Goal: Find specific page/section: Find specific page/section

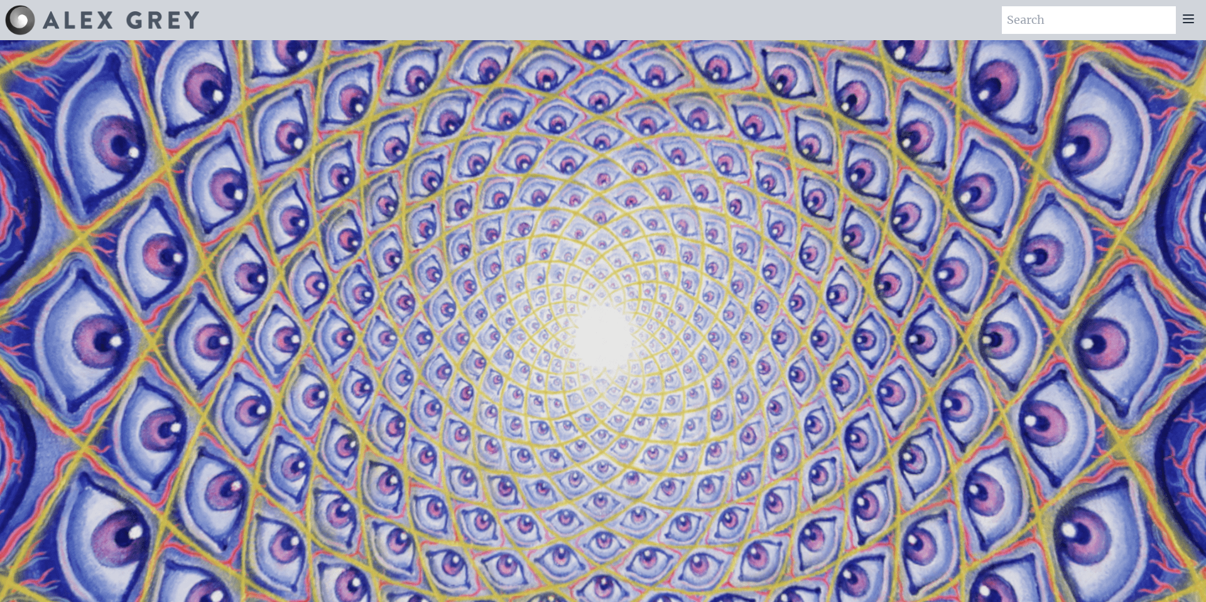
click at [1184, 23] on icon at bounding box center [1189, 19] width 10 height 8
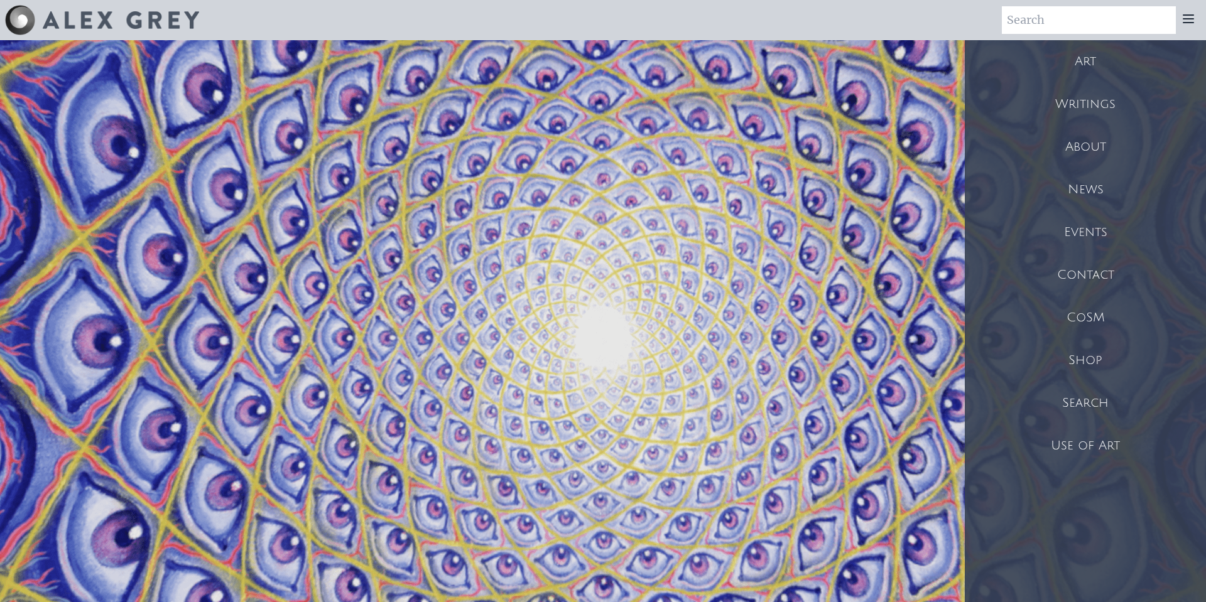
click at [1085, 83] on div "Art" at bounding box center [1085, 61] width 241 height 43
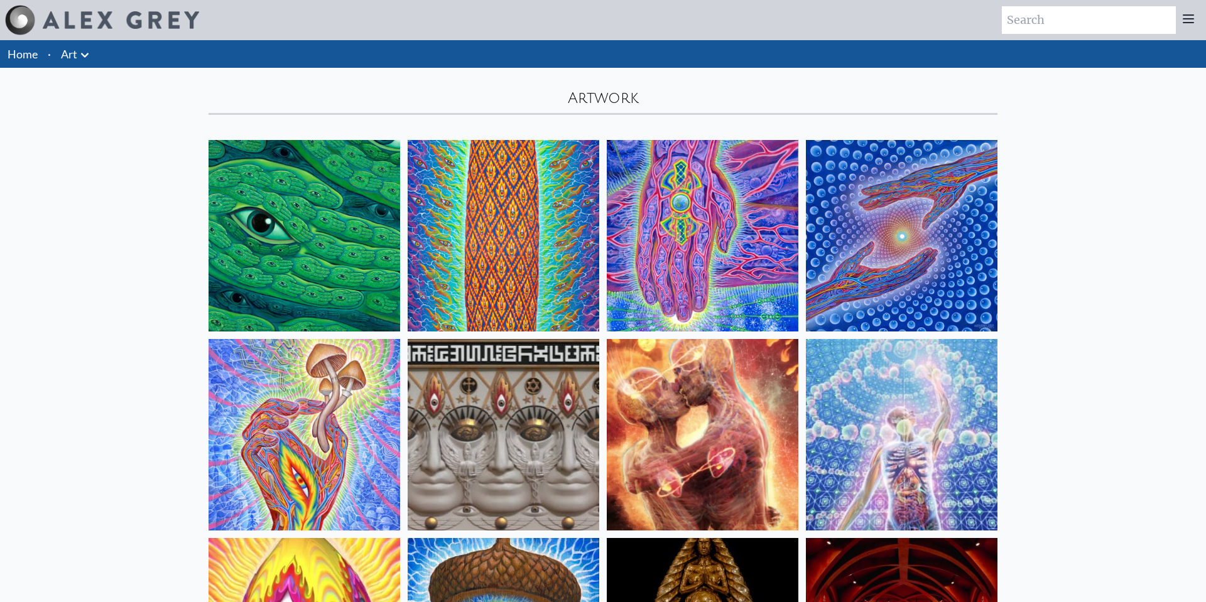
click at [1002, 34] on input "search" at bounding box center [1089, 20] width 174 height 28
type input "thologue"
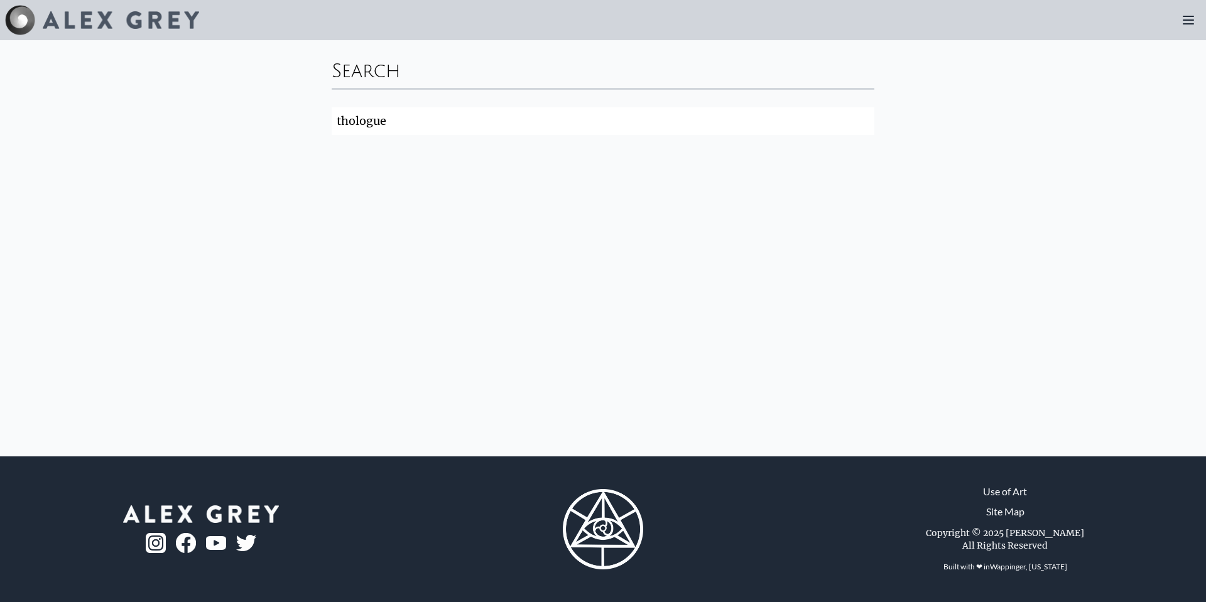
click at [332, 135] on input "thologue" at bounding box center [603, 121] width 543 height 28
type input "theologue"
click button "Search" at bounding box center [0, 0] width 0 height 0
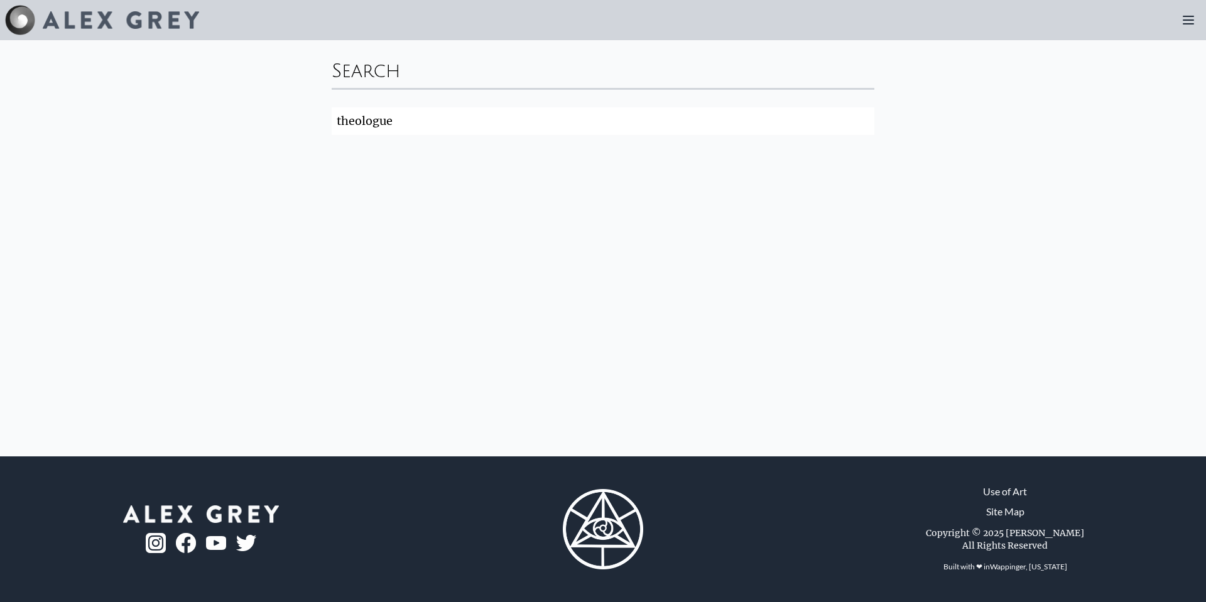
click at [1118, 70] on div "Search theologue Search" at bounding box center [603, 248] width 1206 height 417
click at [524, 88] on div "Search" at bounding box center [603, 69] width 543 height 38
